Goal: Task Accomplishment & Management: Manage account settings

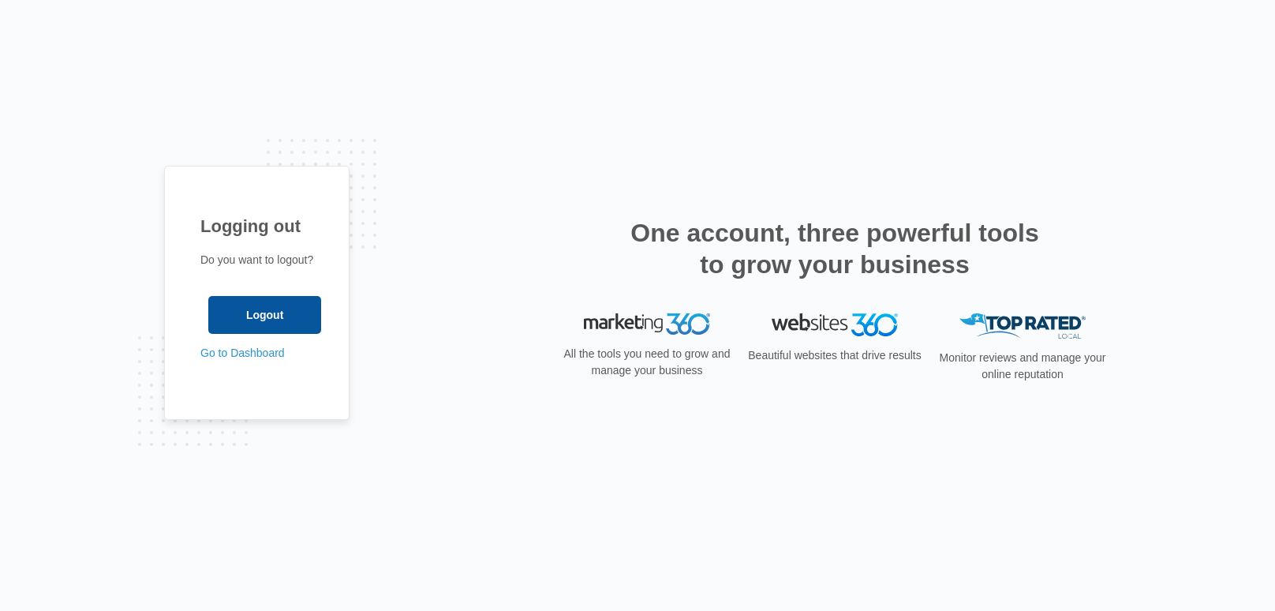
click at [284, 312] on input "Logout" at bounding box center [264, 315] width 113 height 38
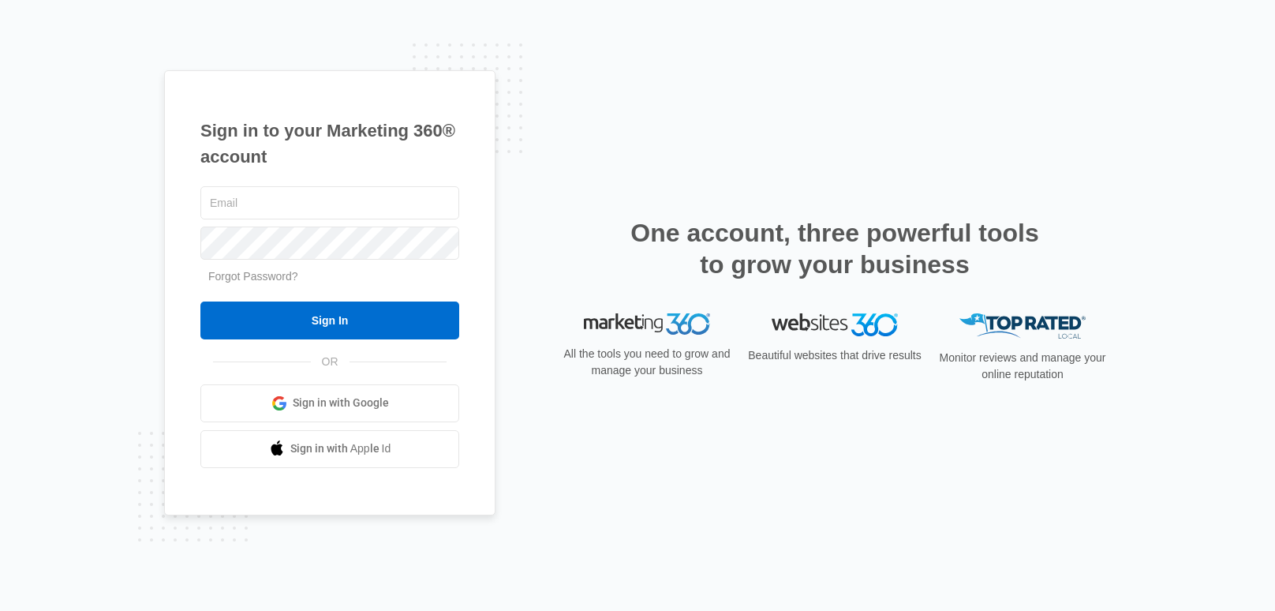
type input "[EMAIL_ADDRESS][DOMAIN_NAME]"
click at [284, 312] on input "Sign In" at bounding box center [329, 320] width 259 height 38
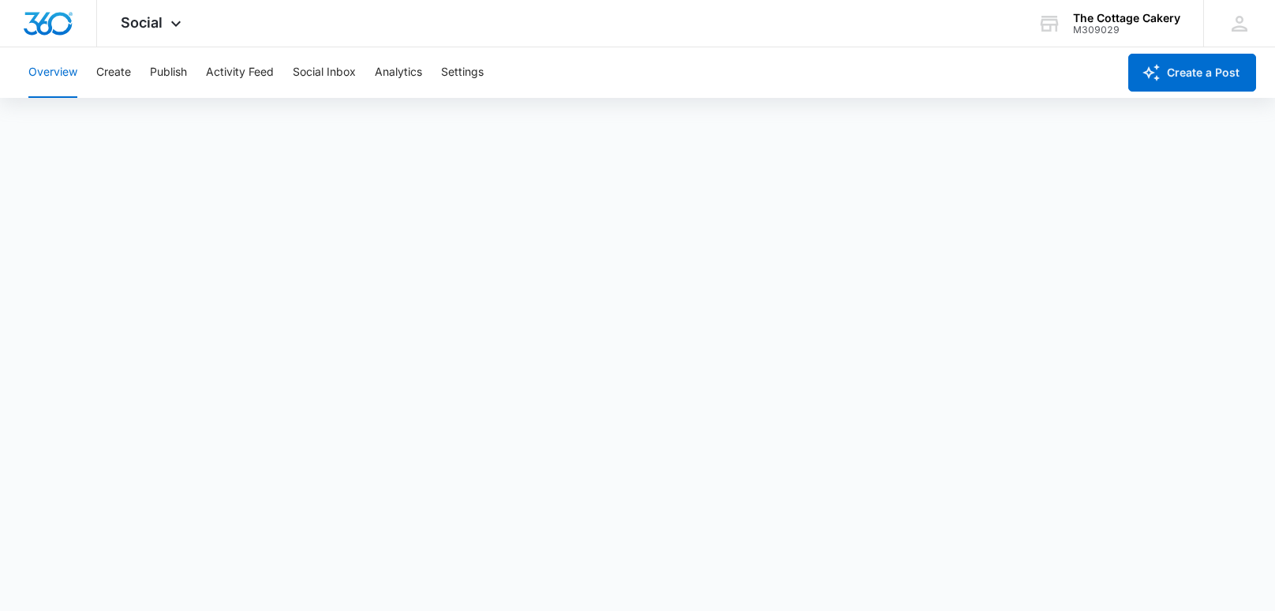
scroll to position [1, 0]
click at [177, 77] on button "Publish" at bounding box center [168, 72] width 37 height 50
click at [162, 32] on div "Social Apps Reputation Websites Forms CRM Email Social Shop Payments POS Conten…" at bounding box center [153, 23] width 112 height 47
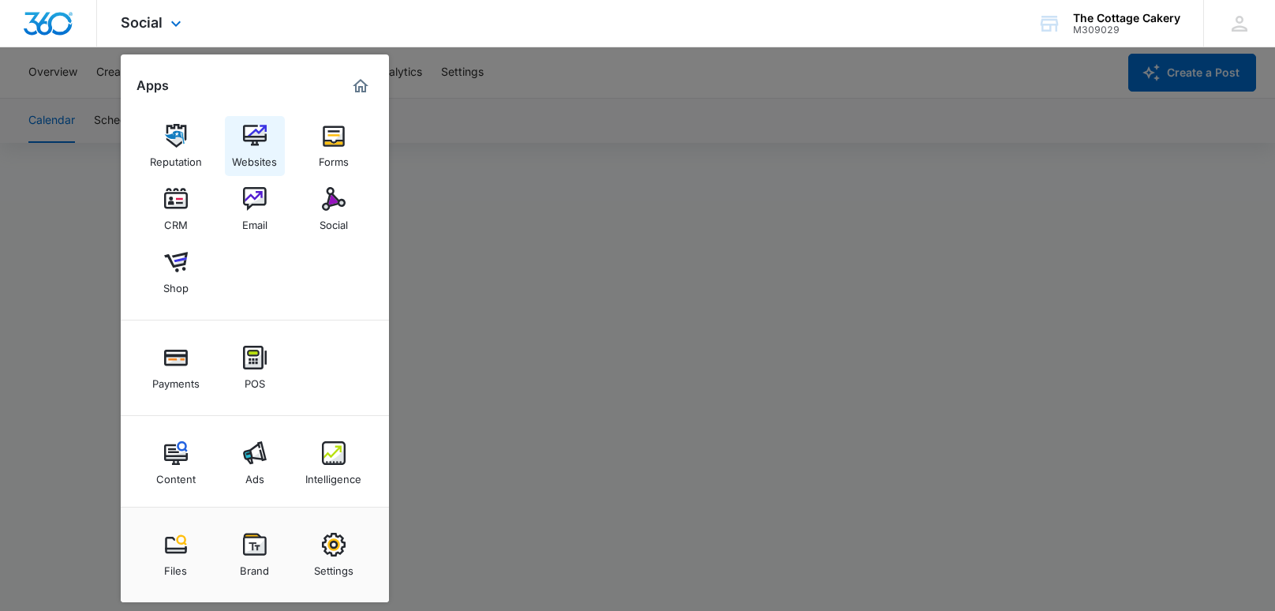
click at [252, 139] on img at bounding box center [255, 136] width 24 height 24
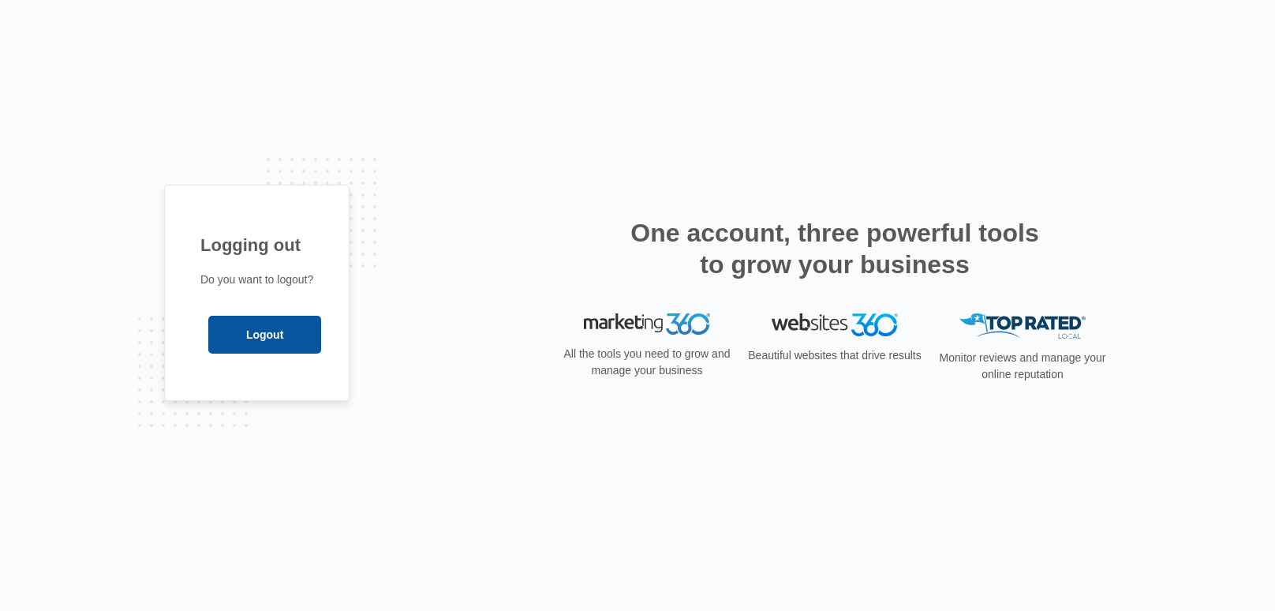
click at [243, 325] on input "Logout" at bounding box center [264, 335] width 113 height 38
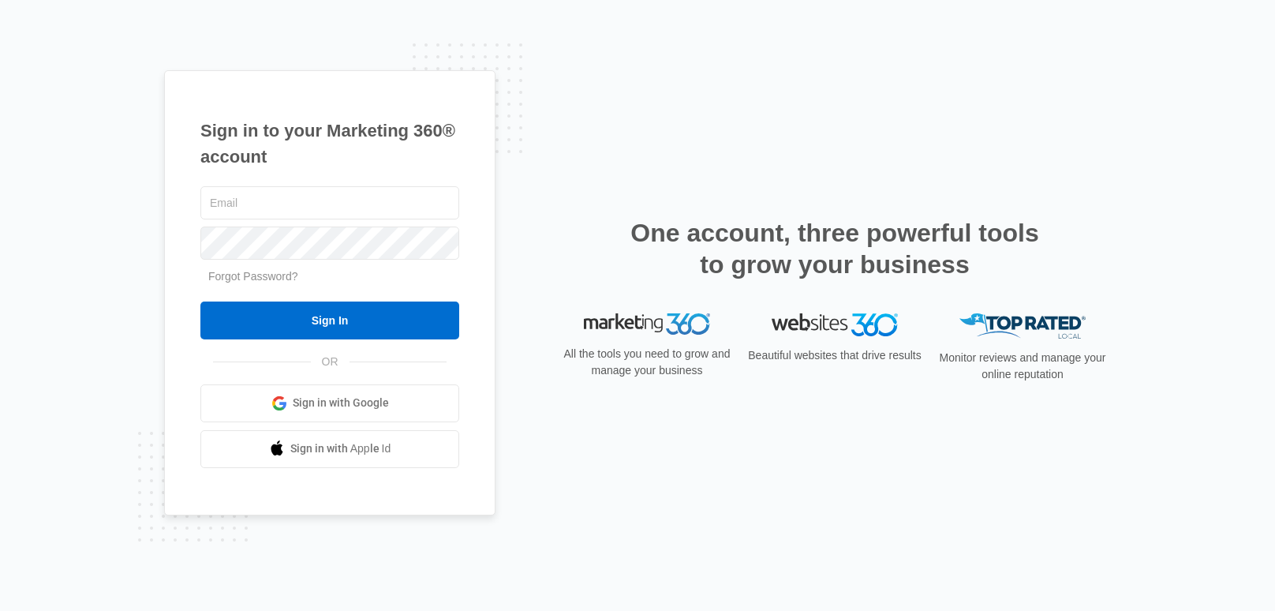
type input "[EMAIL_ADDRESS][DOMAIN_NAME]"
click at [243, 325] on input "Sign In" at bounding box center [329, 320] width 259 height 38
